Goal: Check status: Check status

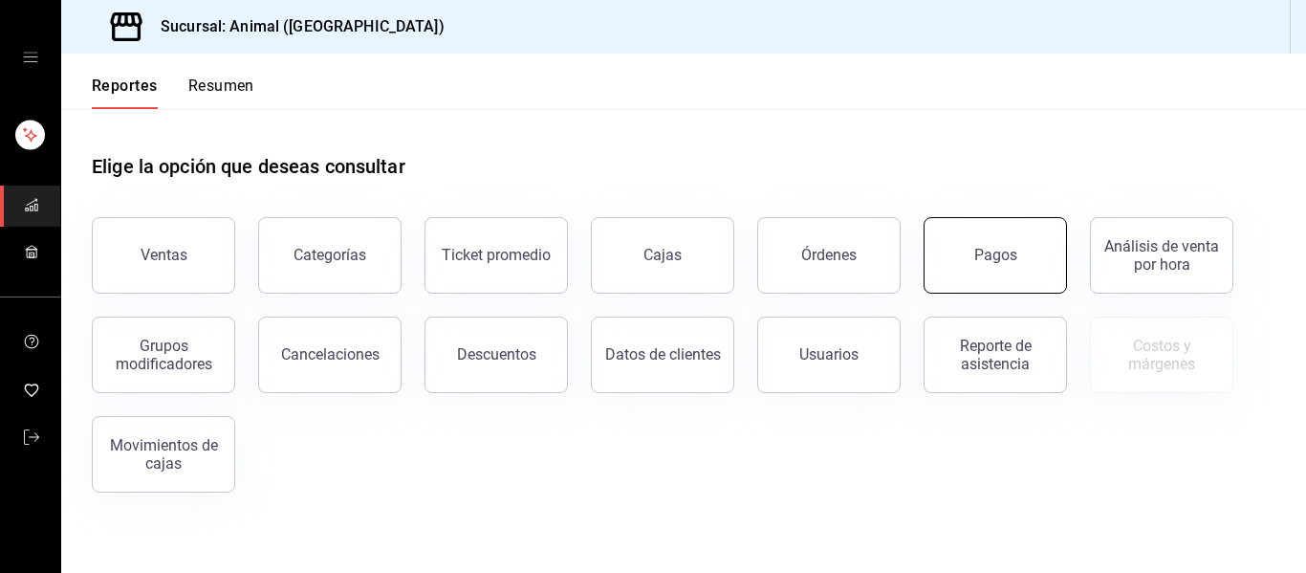
click at [1041, 252] on button "Pagos" at bounding box center [995, 255] width 143 height 77
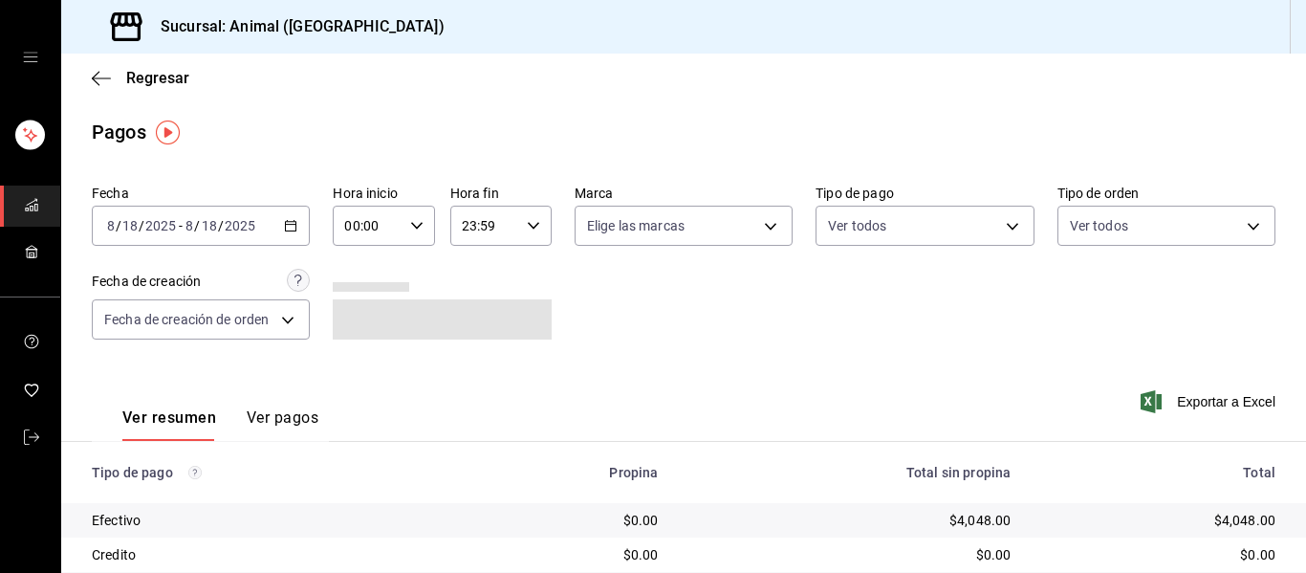
click at [414, 222] on icon "button" at bounding box center [416, 225] width 13 height 13
click at [361, 368] on span "04" at bounding box center [355, 362] width 20 height 15
type input "04:00"
click at [768, 231] on div at bounding box center [653, 286] width 1306 height 573
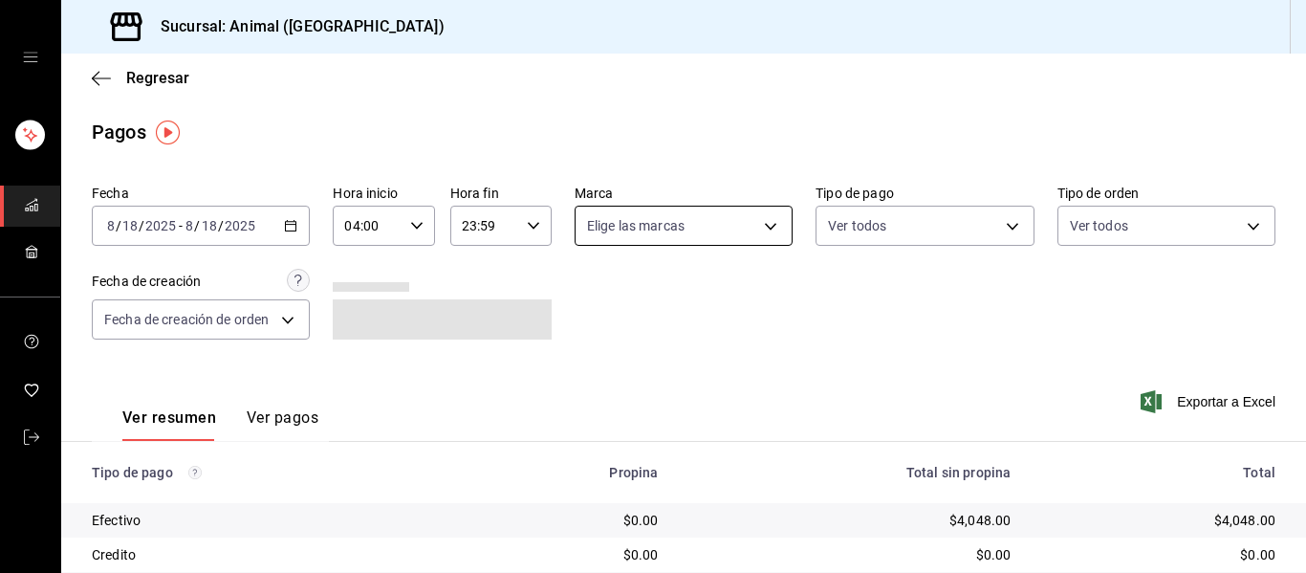
click at [760, 226] on body "Sucursal: Animal ([GEOGRAPHIC_DATA]) Regresar Pagos Fecha [DATE] [DATE] - [DATE…" at bounding box center [653, 286] width 1306 height 573
click at [665, 298] on span "Ver todas" at bounding box center [651, 300] width 58 height 20
type input "96838179-8fbb-4073-aae3-1789726318c8"
checkbox input "true"
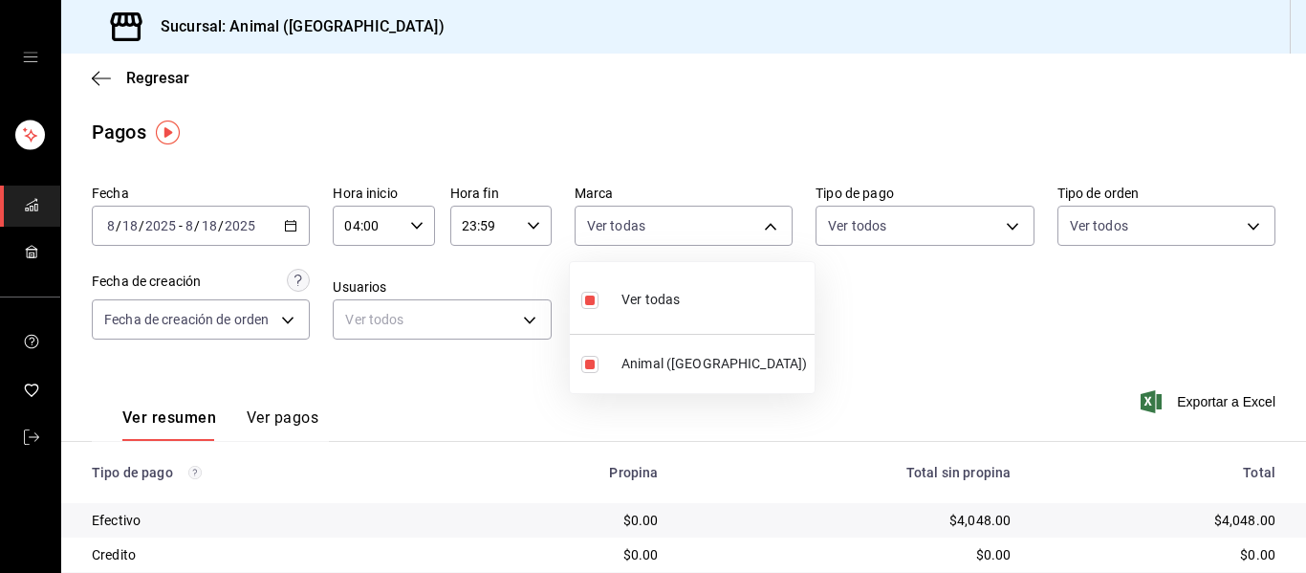
click at [1067, 317] on div at bounding box center [653, 286] width 1306 height 573
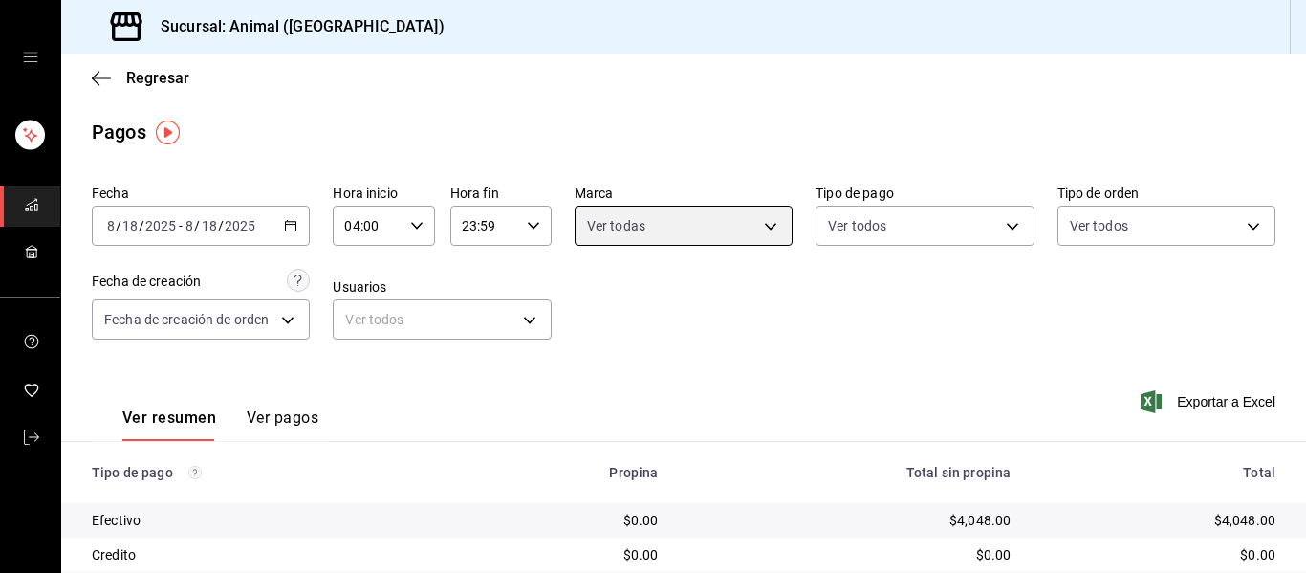
scroll to position [272, 0]
